Goal: Task Accomplishment & Management: Manage account settings

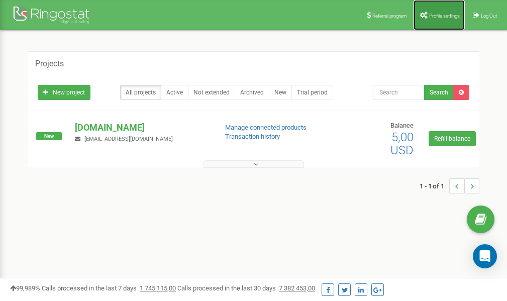
click at [434, 17] on span "Profile settings" at bounding box center [444, 16] width 31 height 6
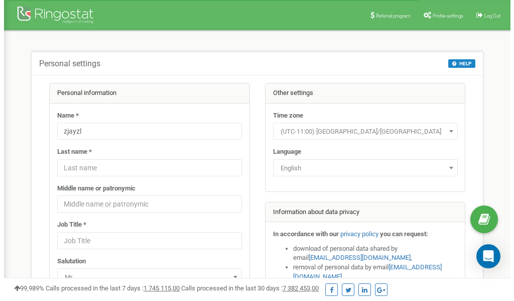
scroll to position [50, 0]
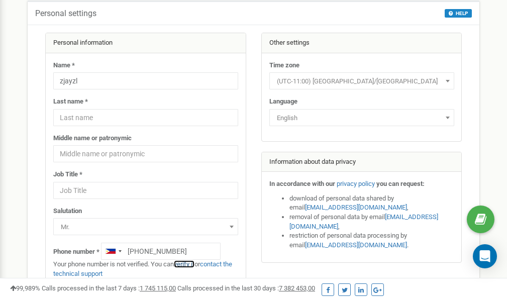
click at [190, 263] on link "verify it" at bounding box center [184, 264] width 21 height 8
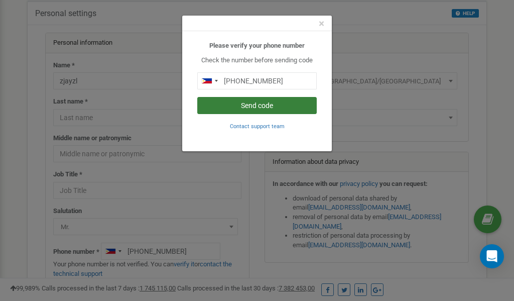
click at [225, 104] on button "Send code" at bounding box center [257, 105] width 120 height 17
